Goal: Information Seeking & Learning: Learn about a topic

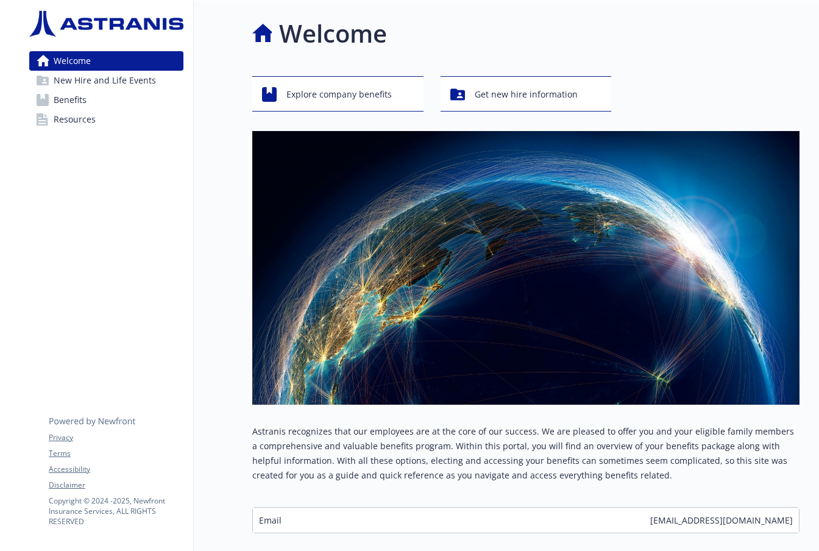
click at [129, 81] on span "New Hire and Life Events" at bounding box center [105, 80] width 102 height 19
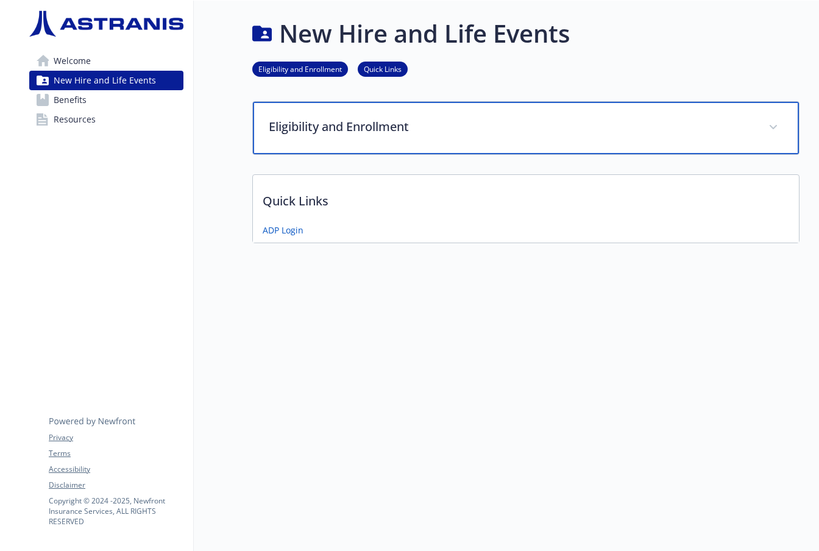
click at [308, 126] on p "Eligibility and Enrollment" at bounding box center [511, 127] width 485 height 18
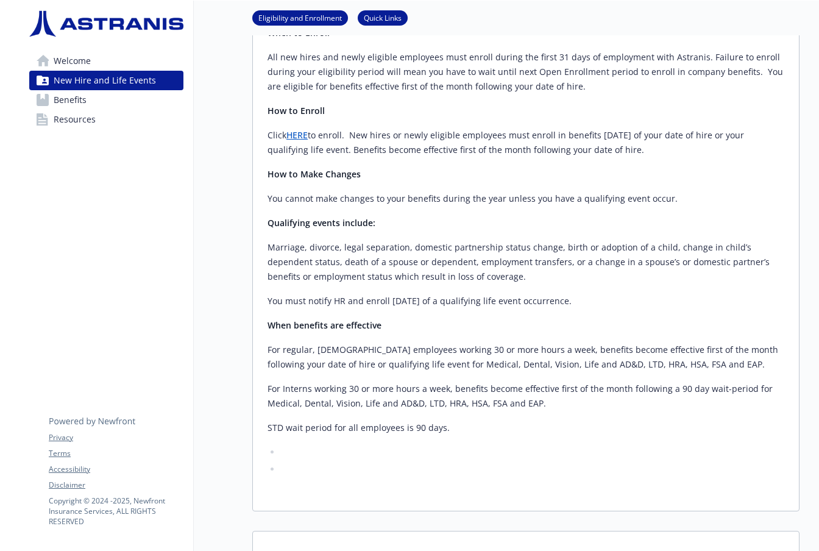
scroll to position [290, 0]
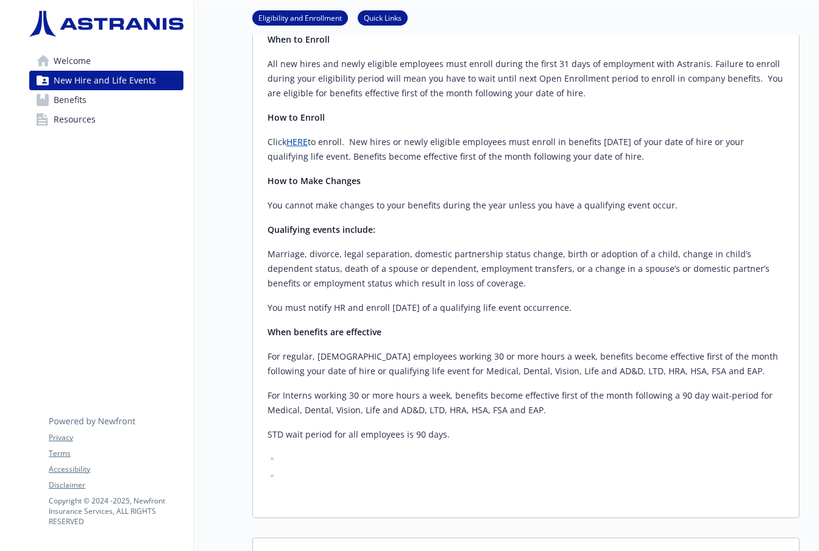
click at [94, 108] on link "Benefits" at bounding box center [106, 99] width 154 height 19
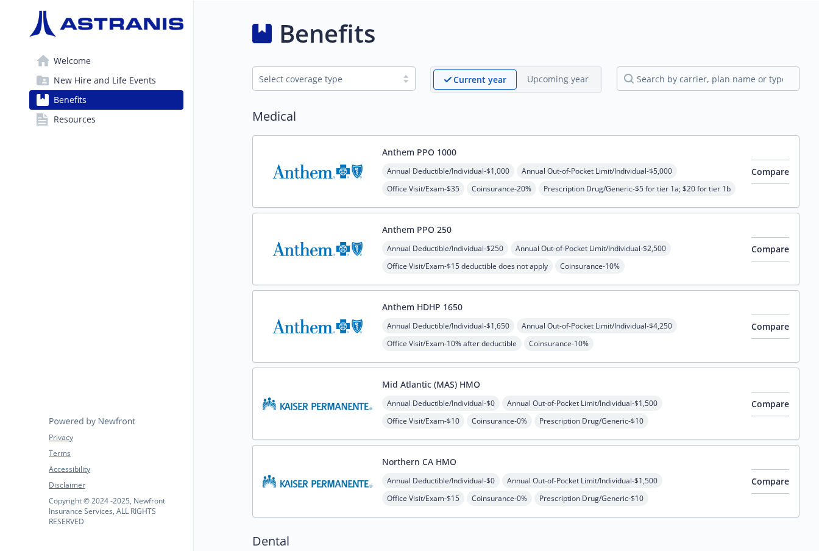
click at [111, 123] on link "Resources" at bounding box center [106, 119] width 154 height 19
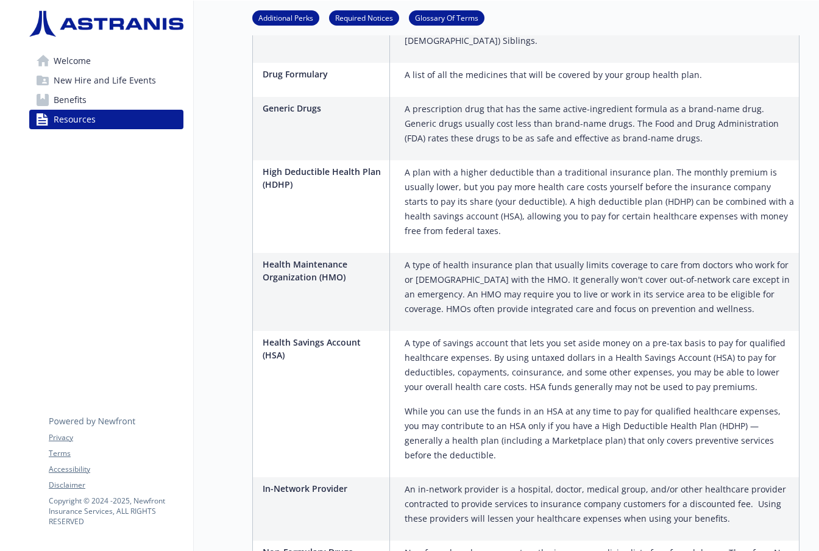
scroll to position [442, 0]
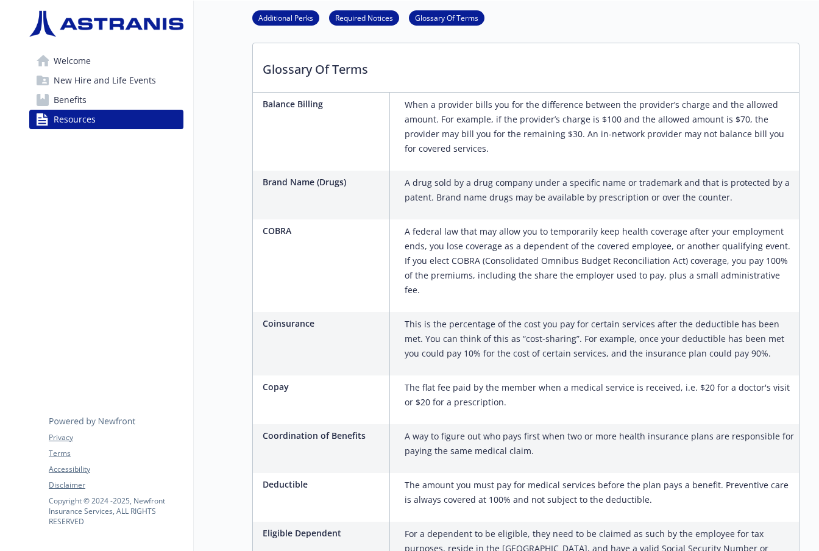
click at [88, 57] on span "Welcome" at bounding box center [72, 60] width 37 height 19
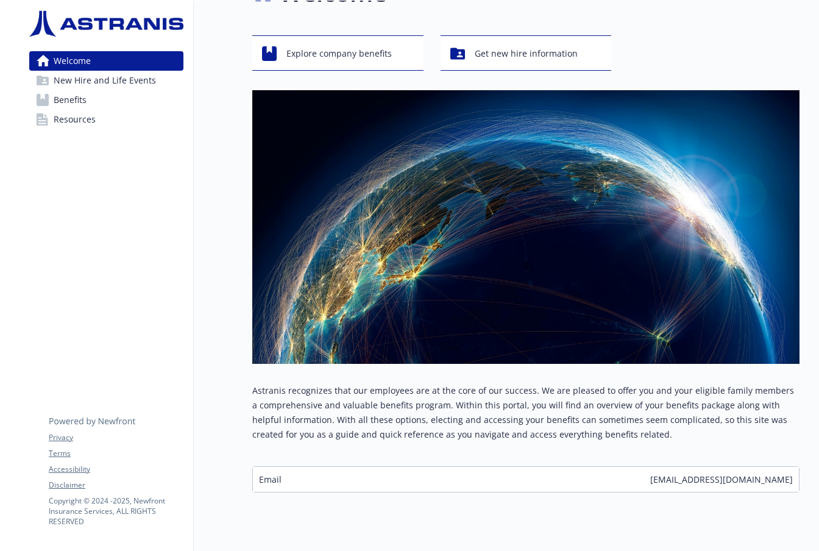
scroll to position [48, 0]
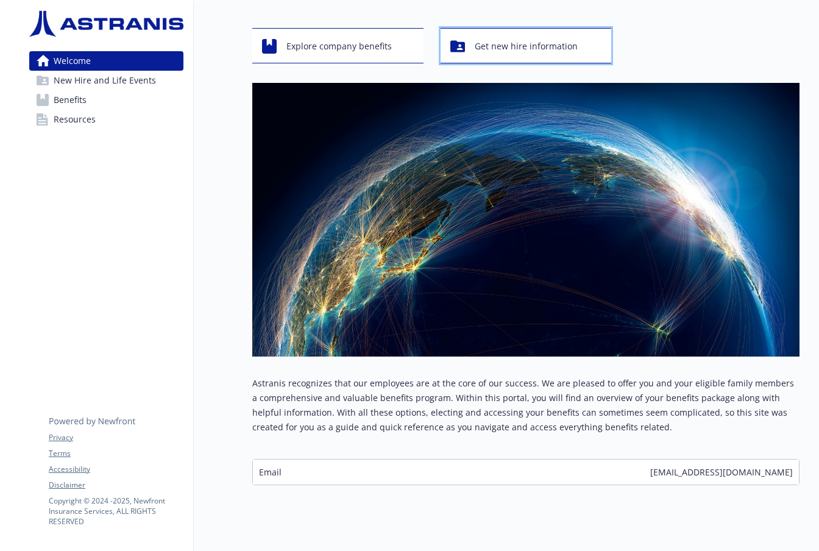
click at [466, 53] on div "Get new hire information" at bounding box center [527, 46] width 155 height 23
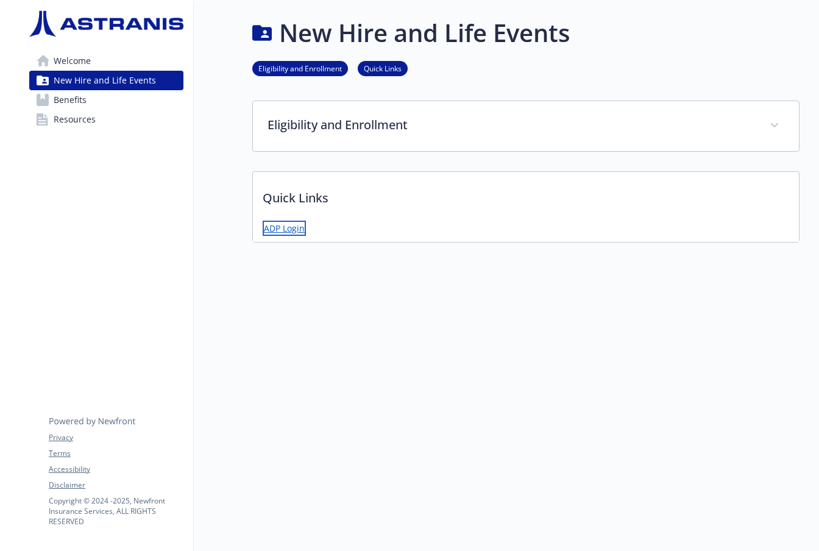
click at [292, 224] on link "ADP Login" at bounding box center [284, 227] width 43 height 15
